Goal: Information Seeking & Learning: Learn about a topic

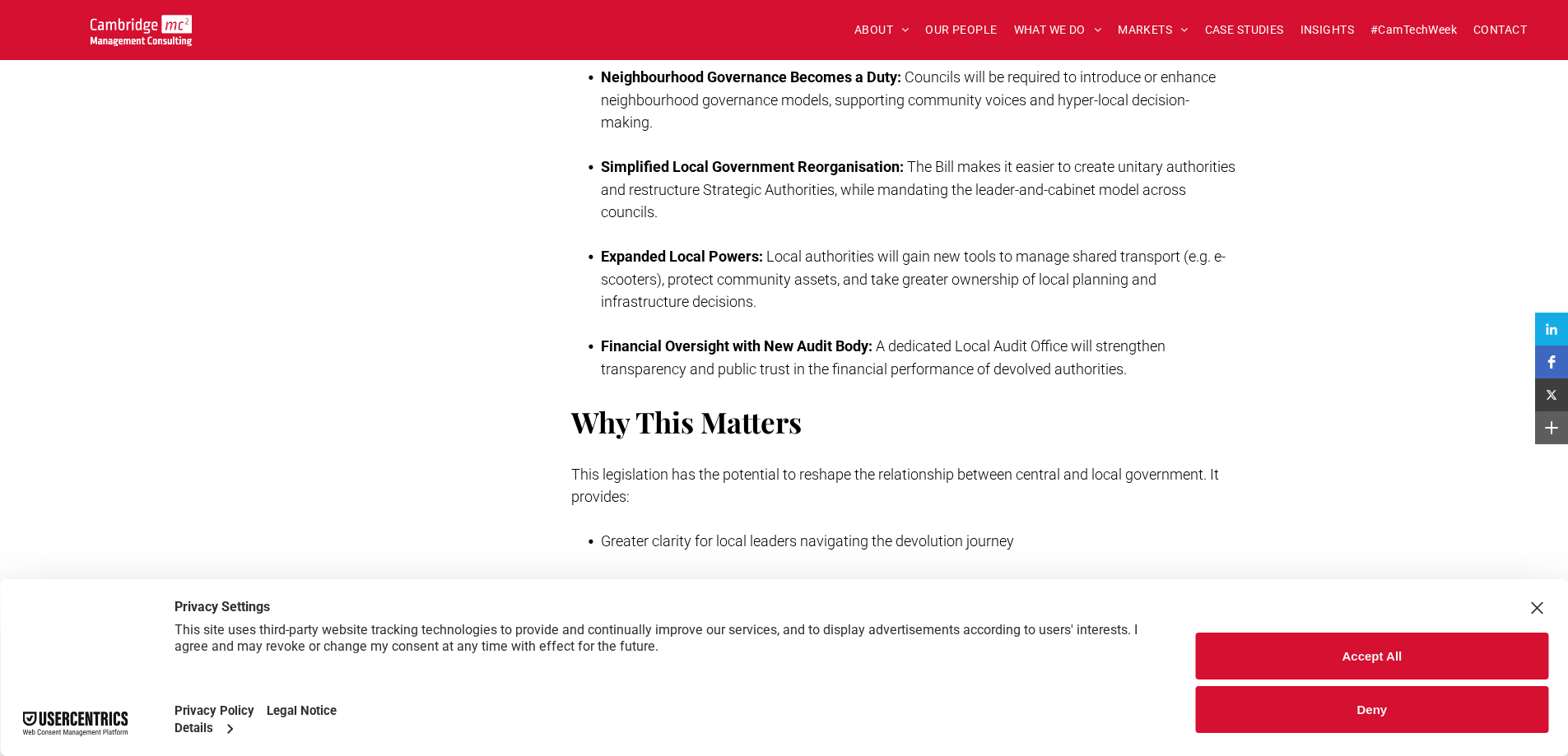
scroll to position [1152, 0]
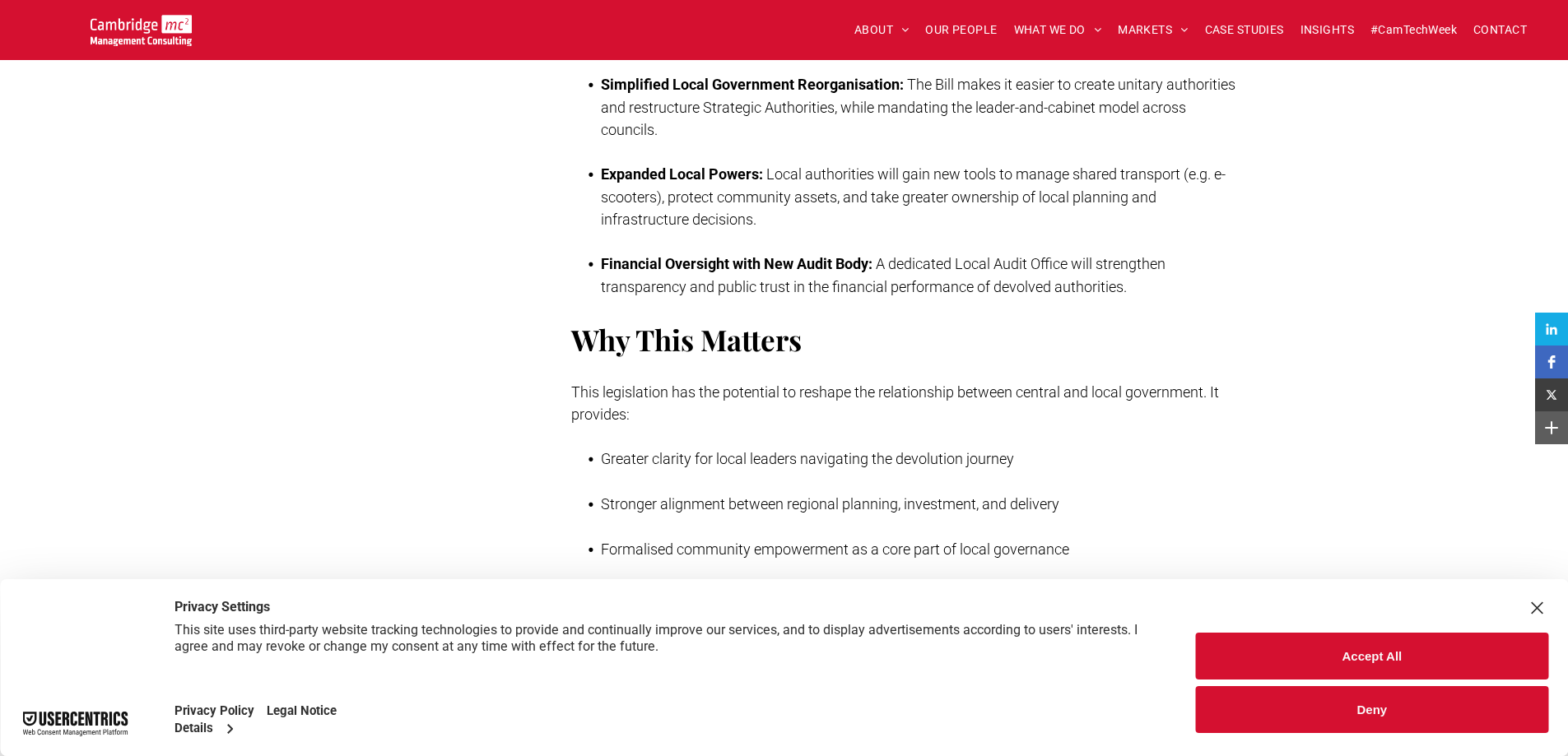
click at [1377, 659] on button "Accept All" at bounding box center [1373, 656] width 352 height 47
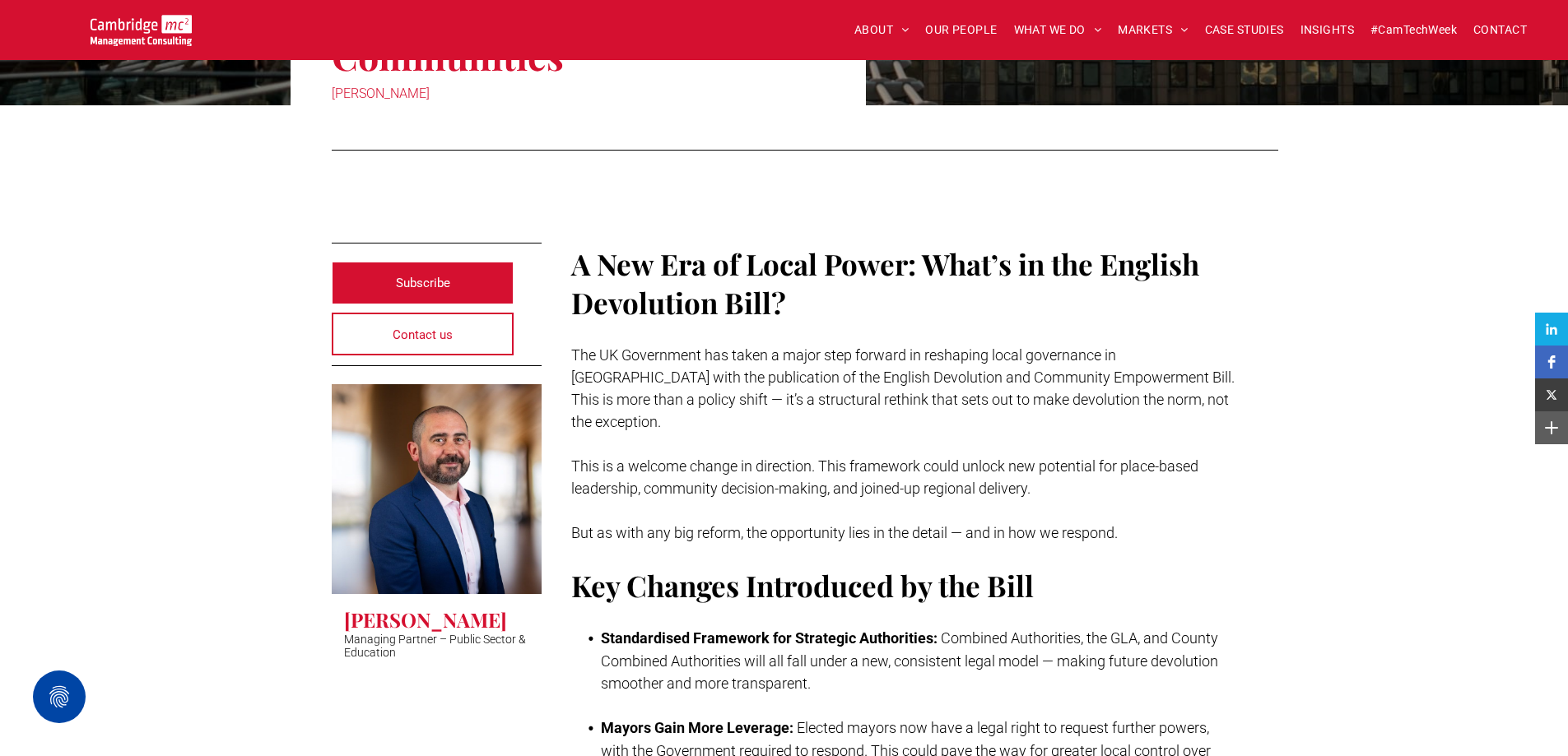
scroll to position [0, 0]
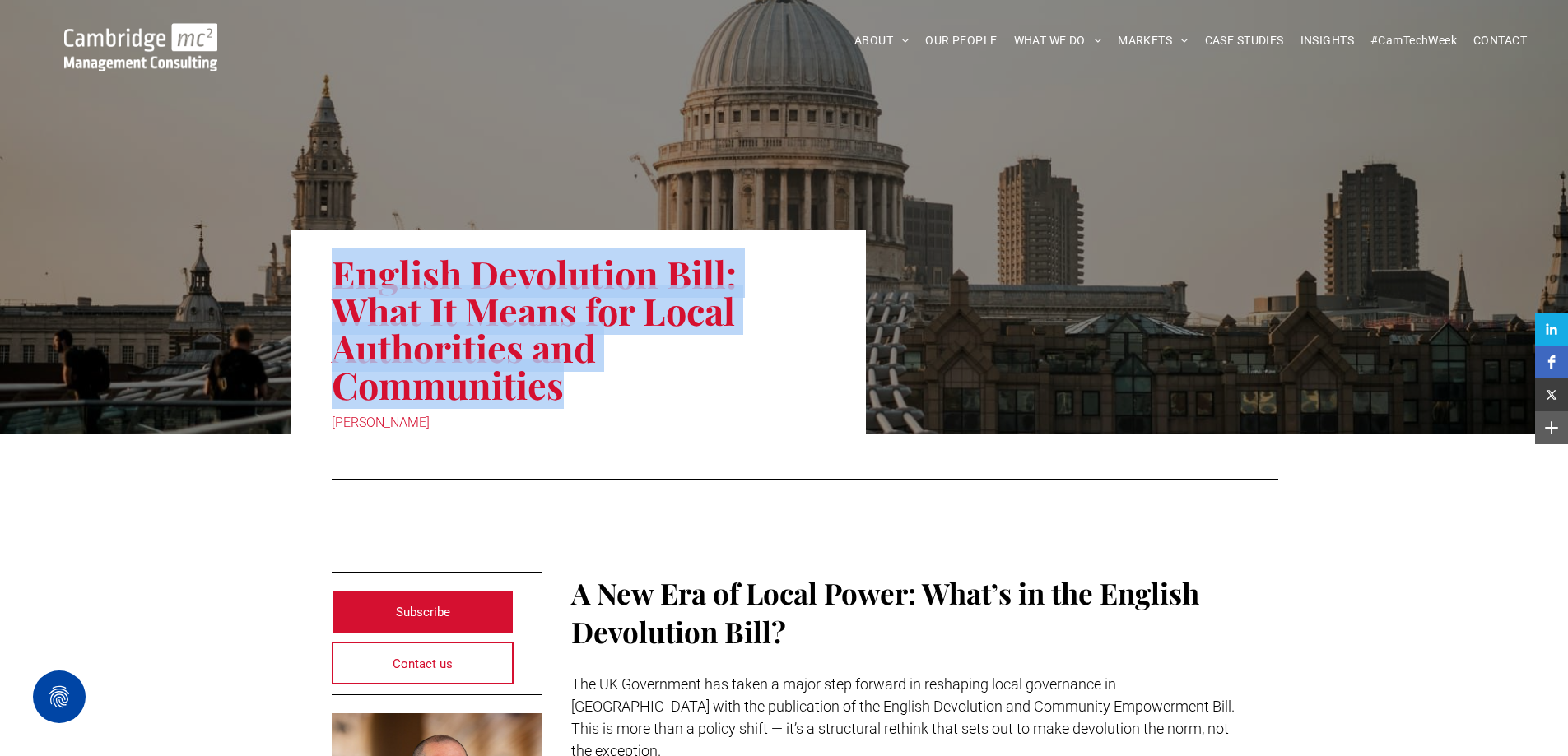
drag, startPoint x: 334, startPoint y: 275, endPoint x: 570, endPoint y: 377, distance: 257.1
click at [570, 377] on h1 "English Devolution Bill: What It Means for Local Authorities and Communities" at bounding box center [578, 329] width 494 height 152
copy h1 "English Devolution Bill: What It Means for Local Authorities and Communities"
click at [1327, 38] on span "INSIGHTS" at bounding box center [1327, 41] width 53 height 25
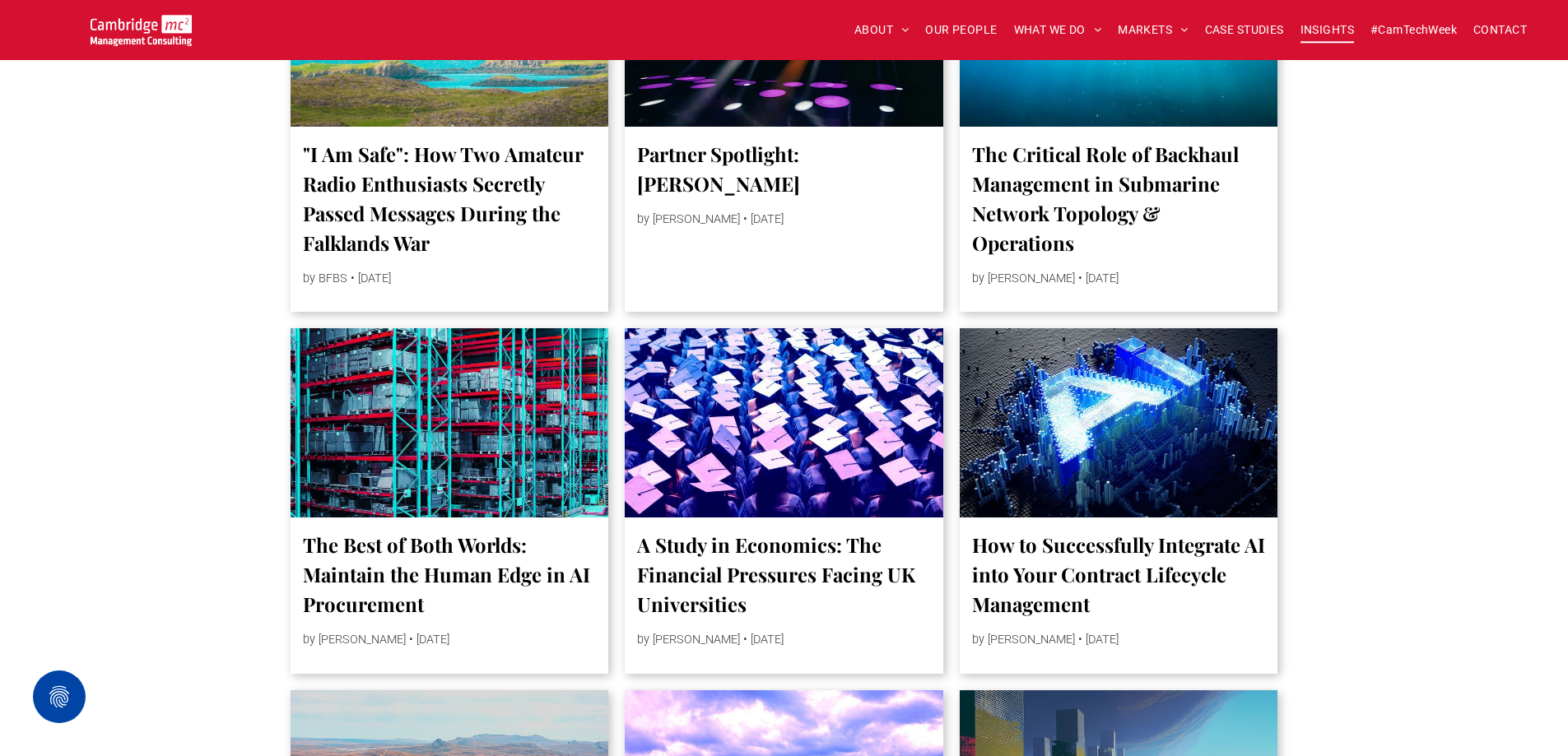
scroll to position [2057, 0]
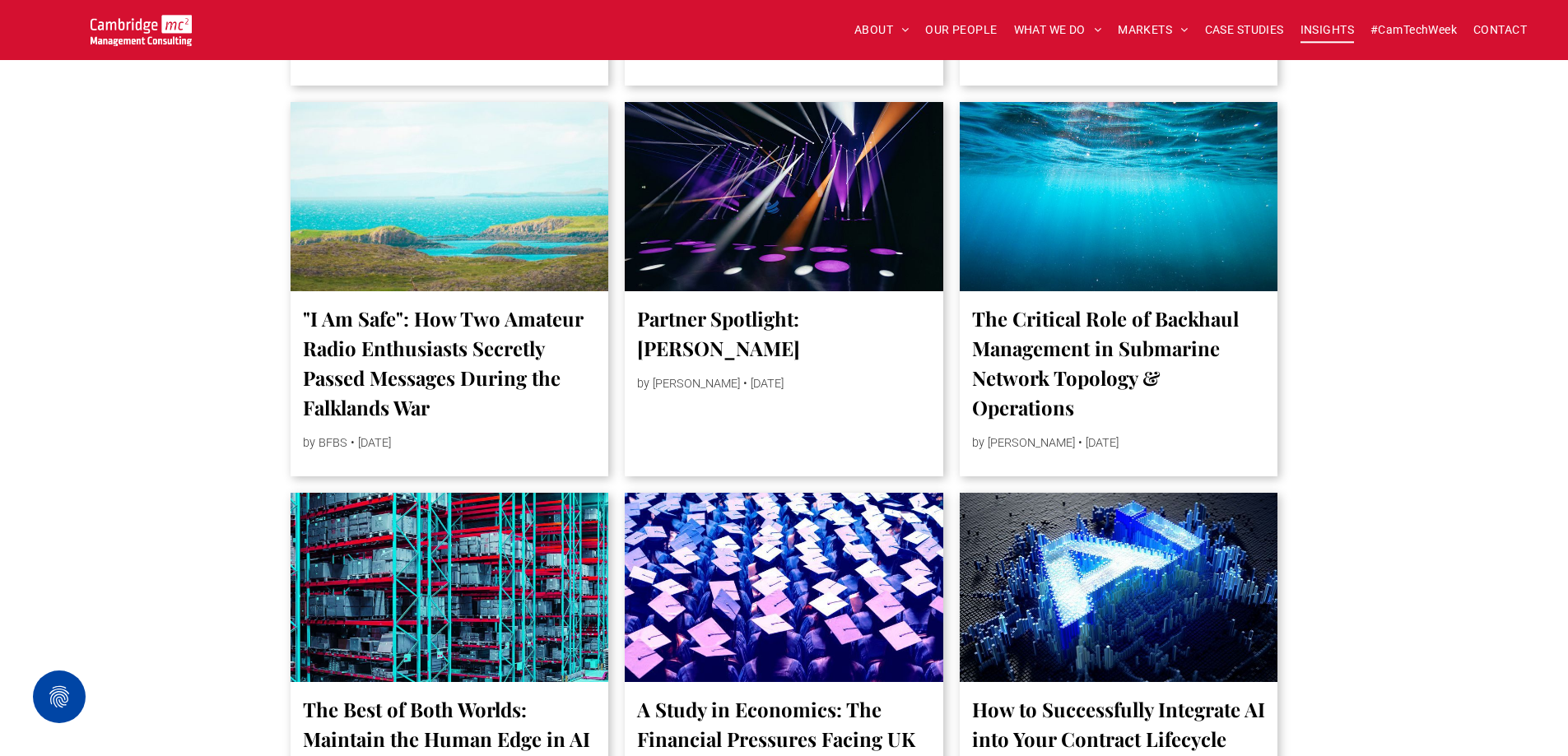
click at [501, 356] on link ""I Am Safe": How Two Amateur Radio Enthusiasts Secretly Passed Messages During …" at bounding box center [450, 363] width 294 height 119
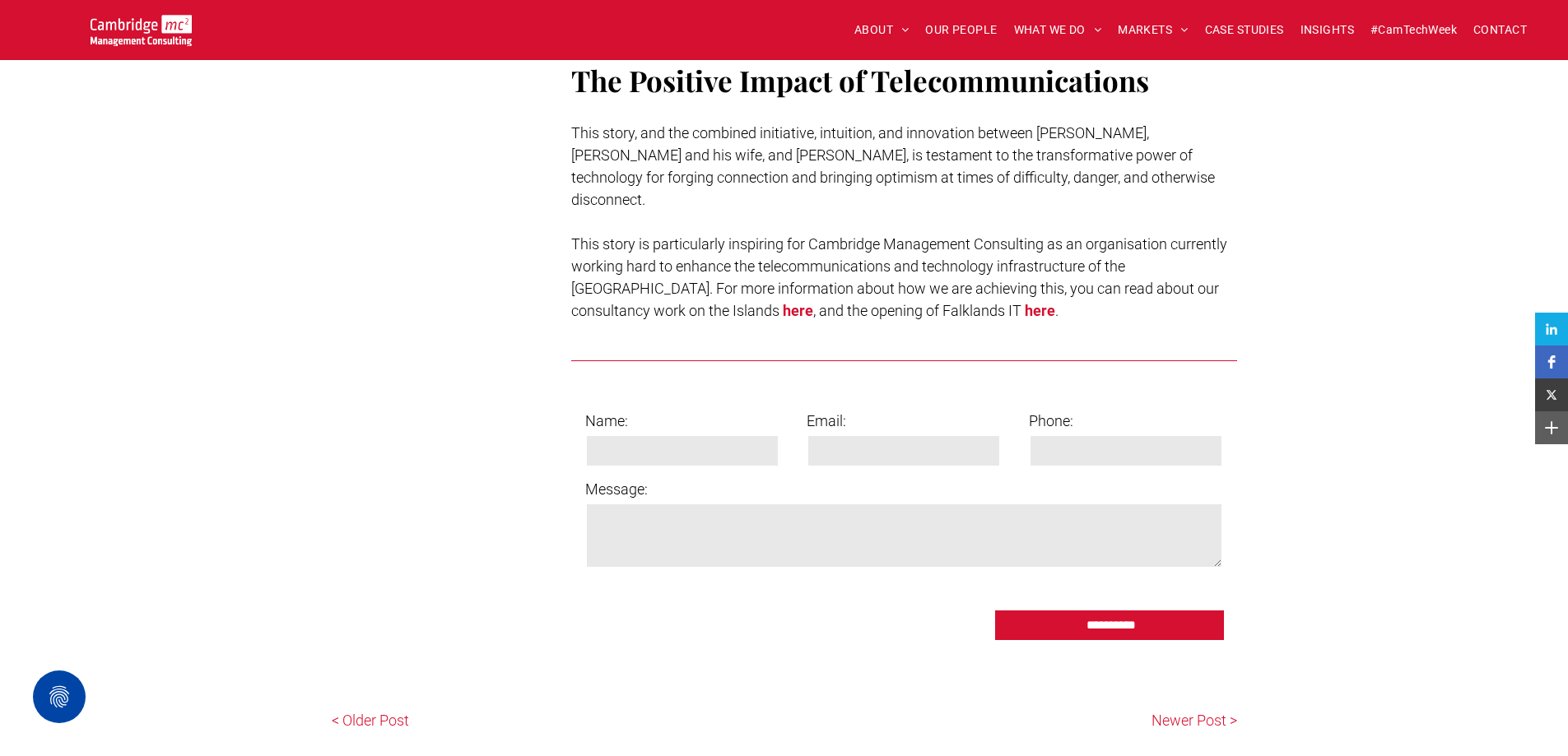
scroll to position [1976, 0]
